Goal: Navigation & Orientation: Find specific page/section

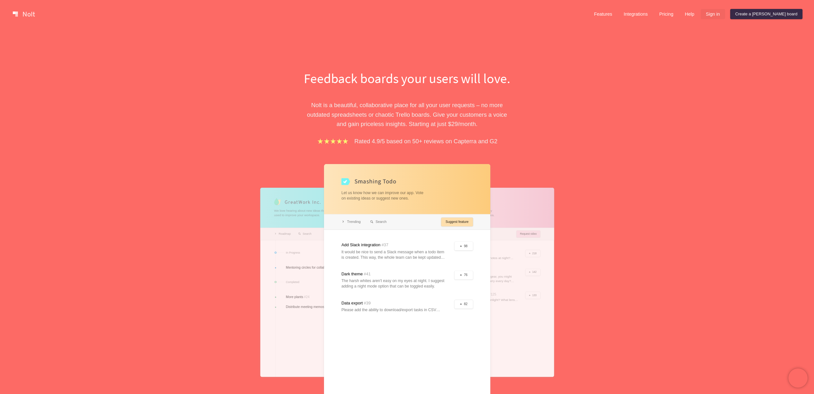
click at [725, 14] on link "Sign in" at bounding box center [713, 14] width 24 height 10
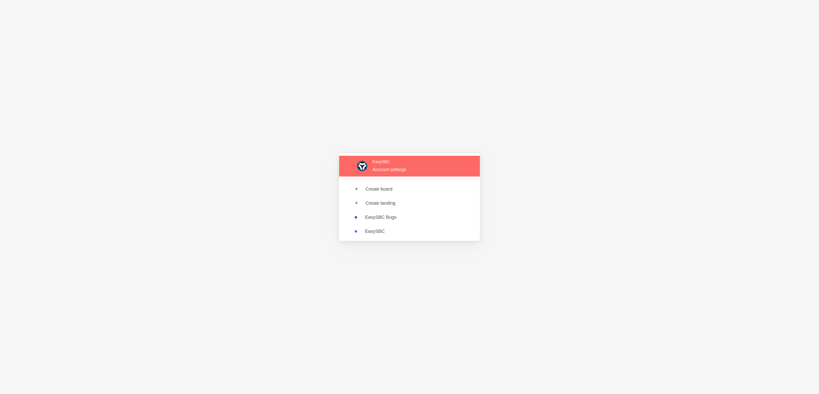
click at [386, 159] on link at bounding box center [409, 166] width 141 height 21
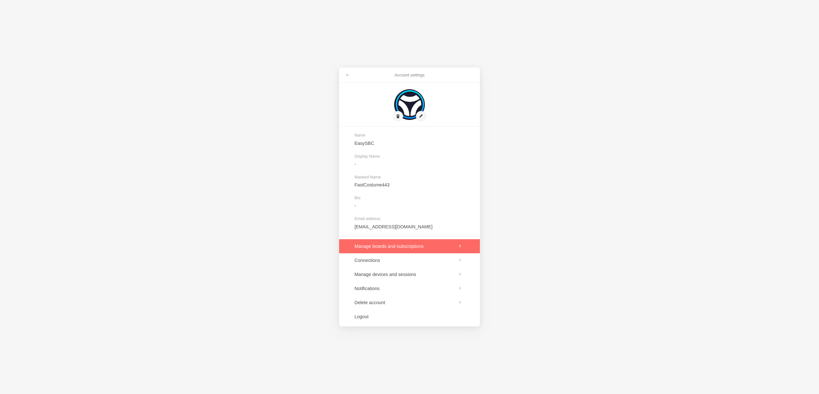
click at [420, 249] on link at bounding box center [409, 246] width 141 height 14
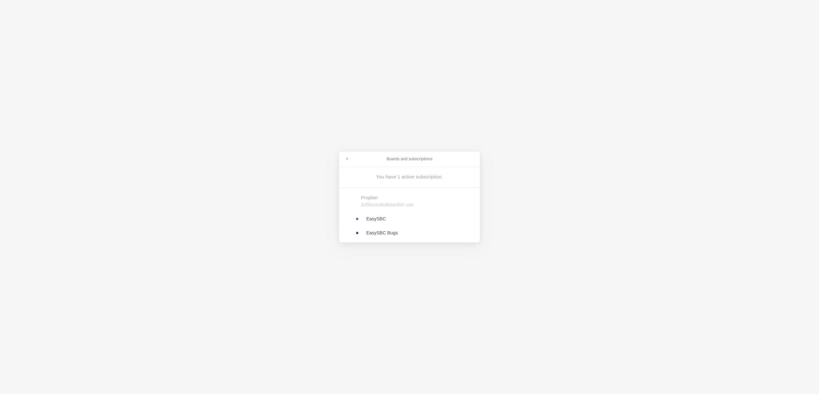
click at [378, 218] on link at bounding box center [409, 219] width 141 height 14
